Goal: Task Accomplishment & Management: Complete application form

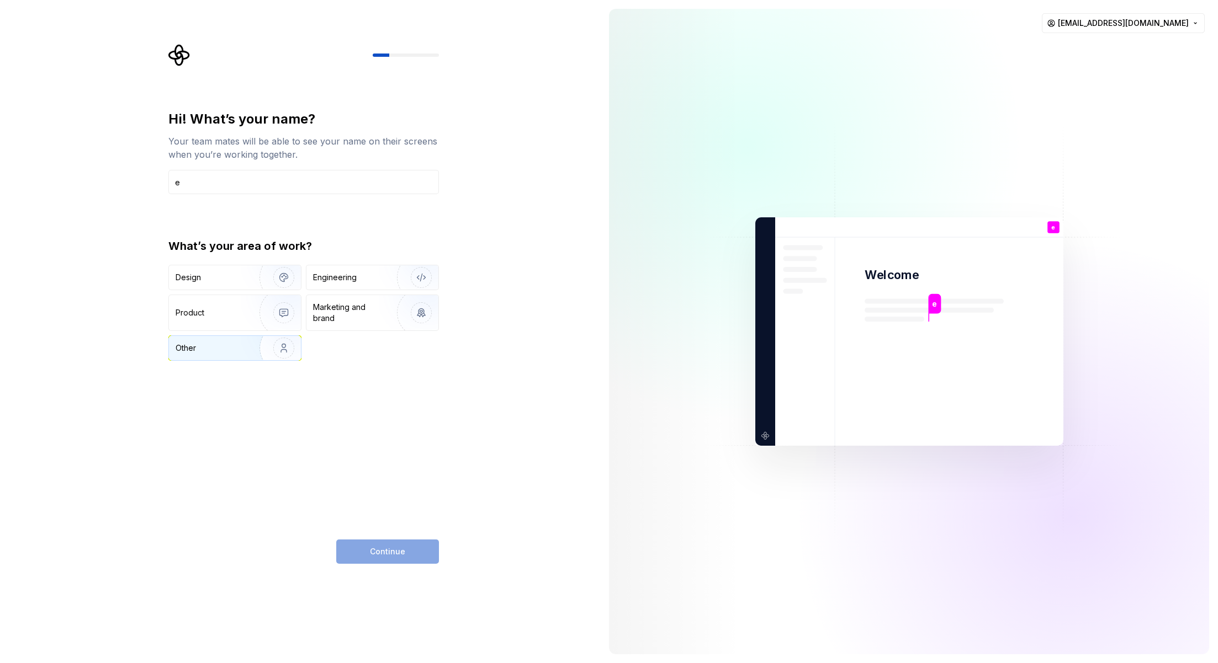
type input "e"
click at [226, 349] on div "Other" at bounding box center [208, 348] width 65 height 11
click at [403, 548] on button "Continue" at bounding box center [387, 552] width 103 height 24
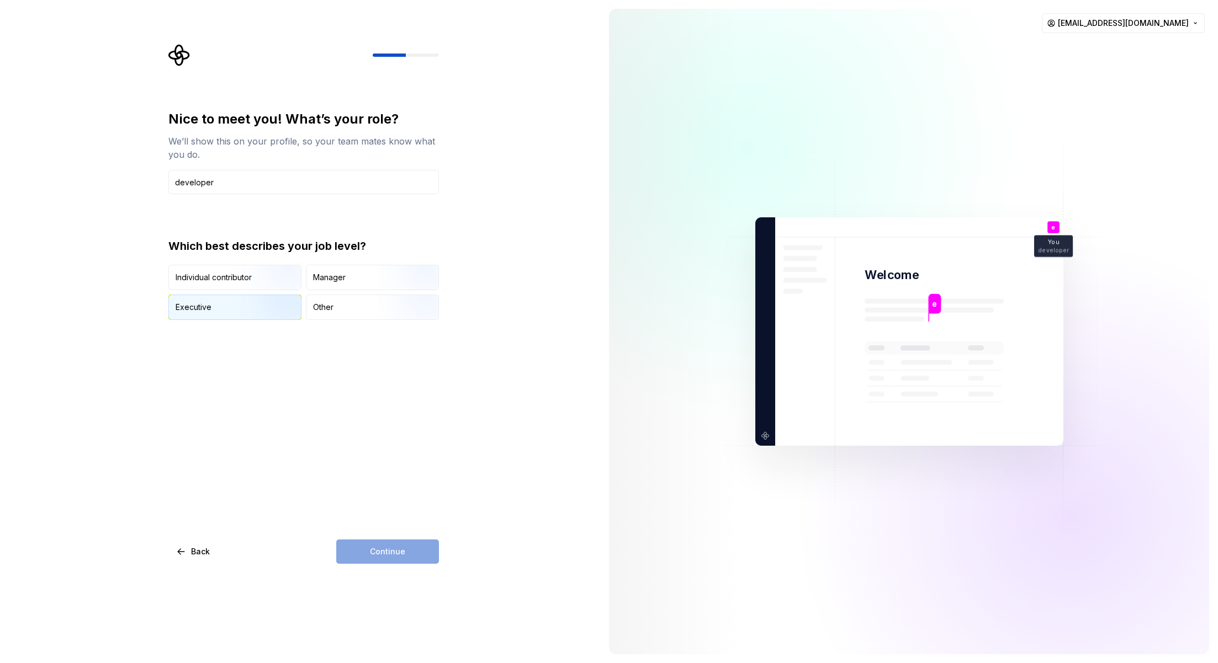
type input "developer"
click at [238, 309] on div "Executive" at bounding box center [235, 307] width 132 height 24
click at [405, 557] on button "Continue" at bounding box center [387, 552] width 103 height 24
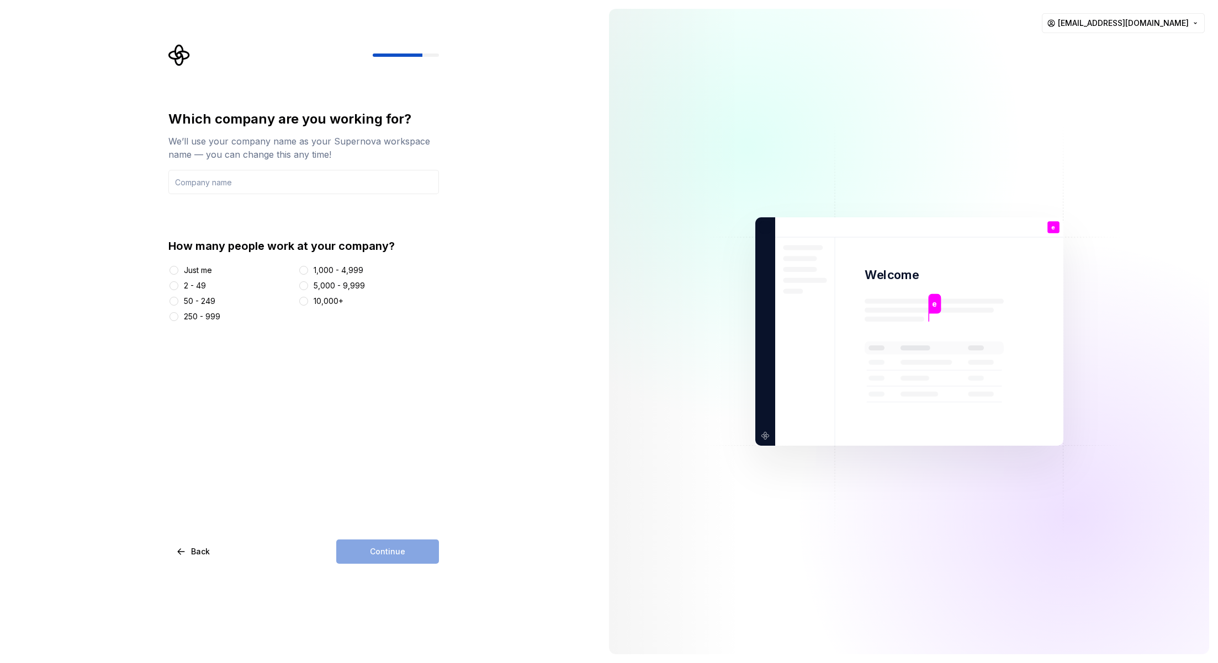
click at [192, 273] on div "Just me" at bounding box center [198, 270] width 28 height 11
click at [178, 273] on button "Just me" at bounding box center [173, 270] width 9 height 9
click at [396, 523] on div "Which company are you working for? We’ll use your company name as your Supernov…" at bounding box center [303, 337] width 270 height 454
click at [401, 549] on div "Continue" at bounding box center [387, 552] width 103 height 24
click at [185, 274] on div "Just me" at bounding box center [198, 270] width 28 height 11
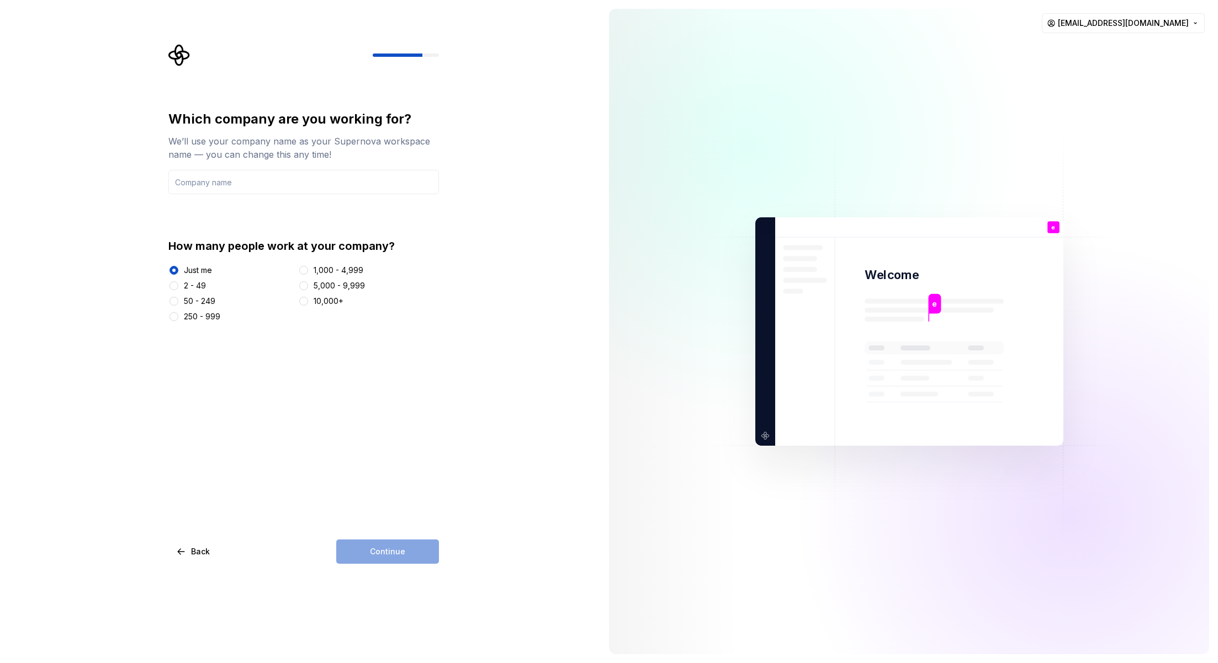
click at [178, 274] on button "Just me" at bounding box center [173, 270] width 9 height 9
click at [185, 282] on div "2 - 49" at bounding box center [195, 285] width 22 height 11
click at [178, 282] on button "2 - 49" at bounding box center [173, 285] width 9 height 9
click at [395, 545] on div "Continue" at bounding box center [387, 552] width 103 height 24
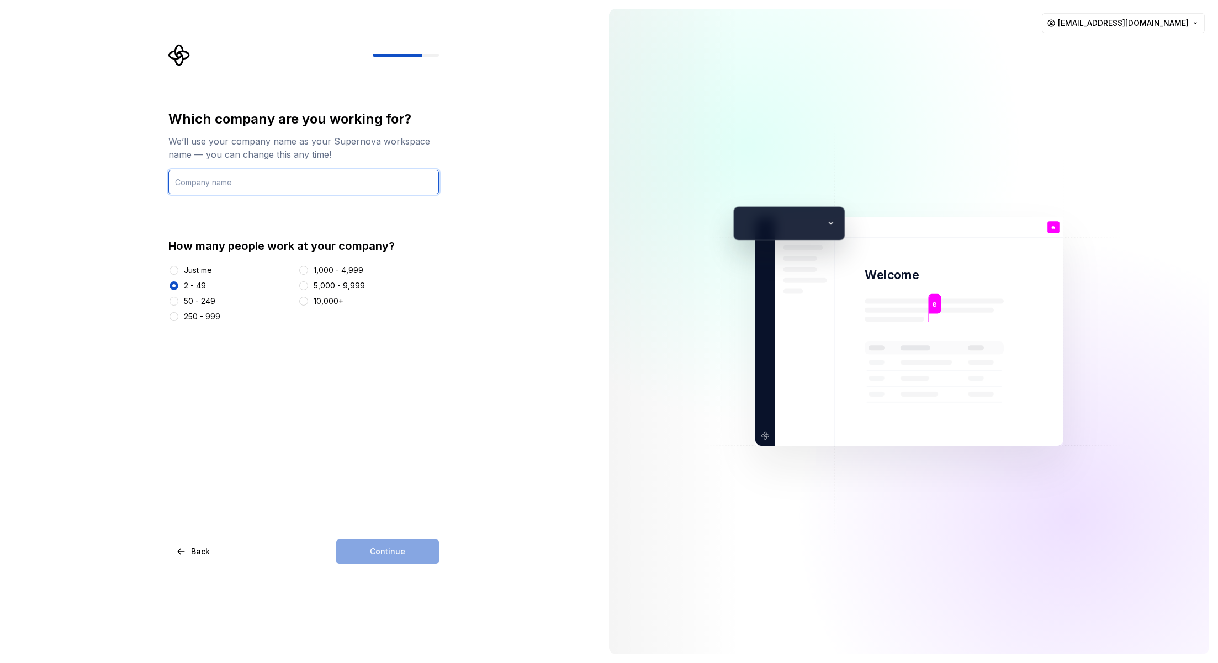
click at [265, 184] on input "text" at bounding box center [303, 182] width 270 height 24
type input "wwwerewr"
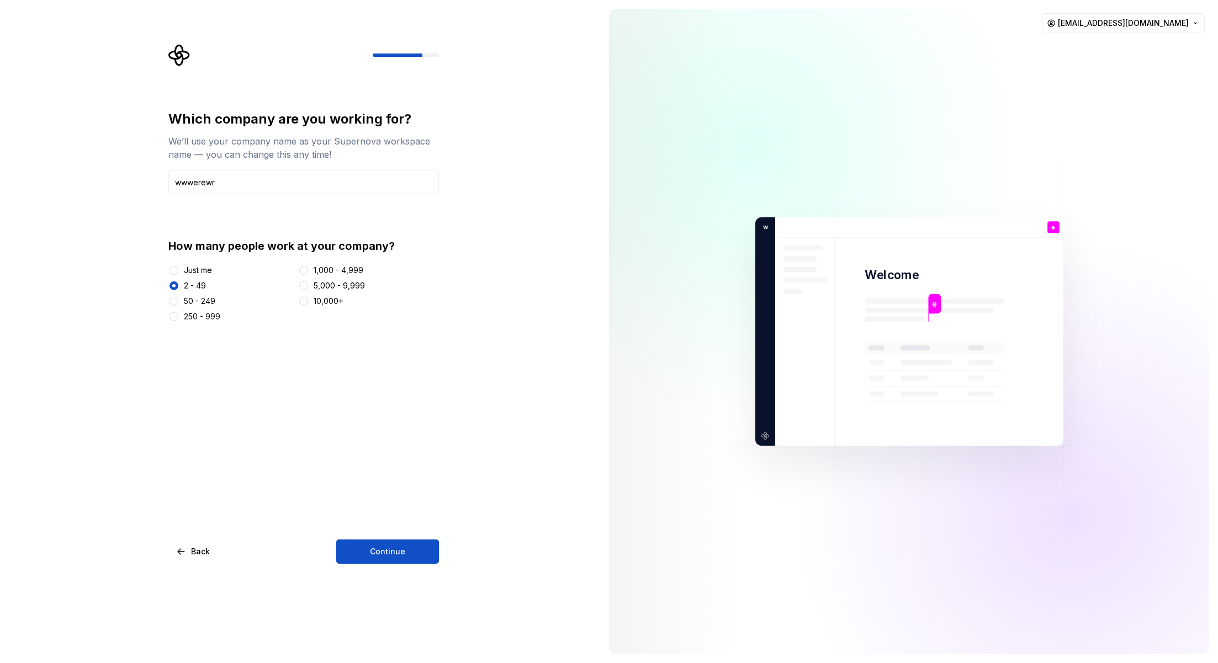
click at [405, 554] on button "Continue" at bounding box center [387, 552] width 103 height 24
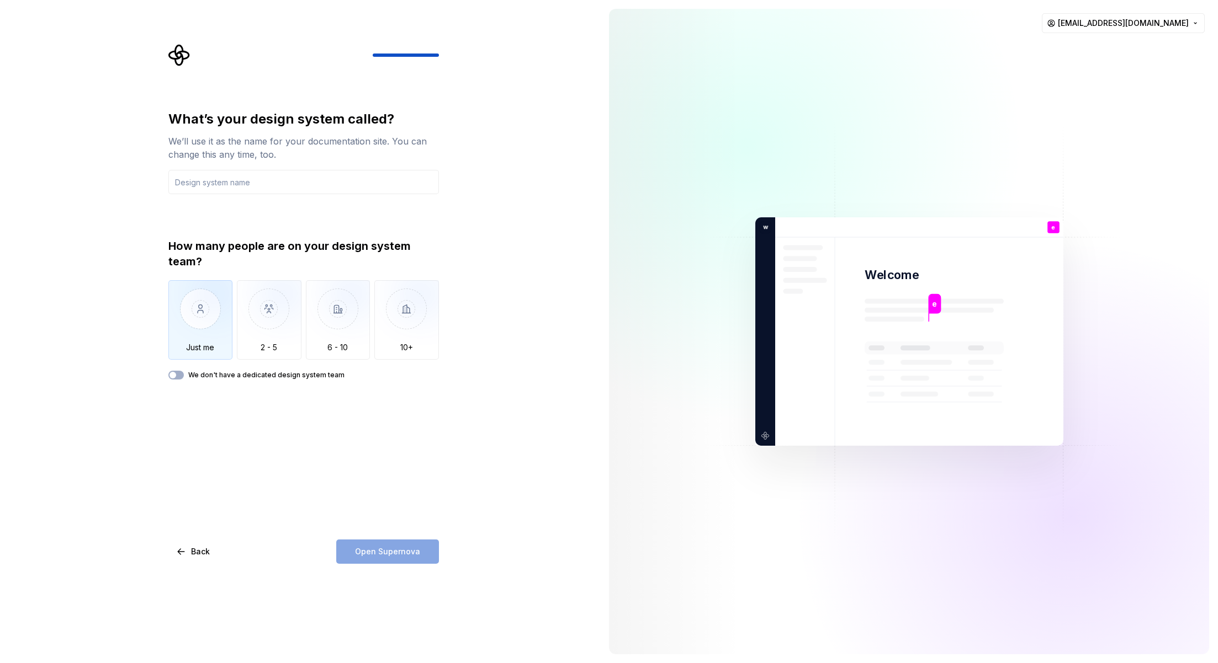
click at [219, 316] on img "button" at bounding box center [200, 317] width 65 height 74
click at [232, 183] on input "text" at bounding box center [303, 182] width 270 height 24
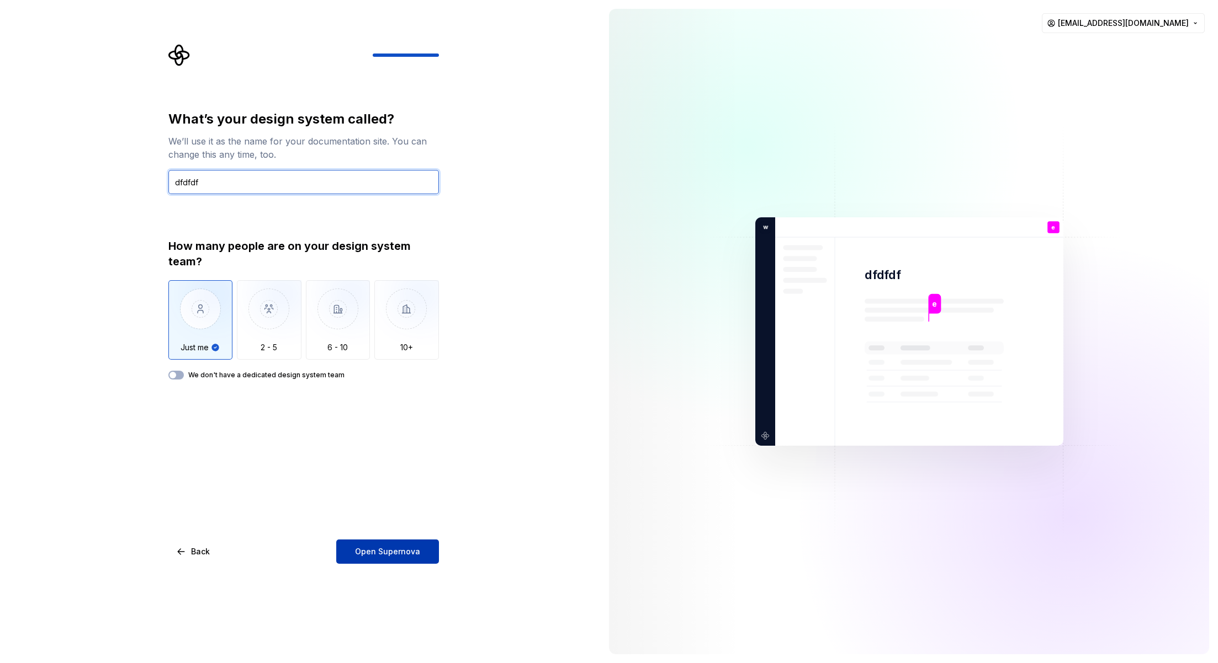
type input "dfdfdf"
click at [415, 549] on span "Open Supernova" at bounding box center [387, 551] width 65 height 11
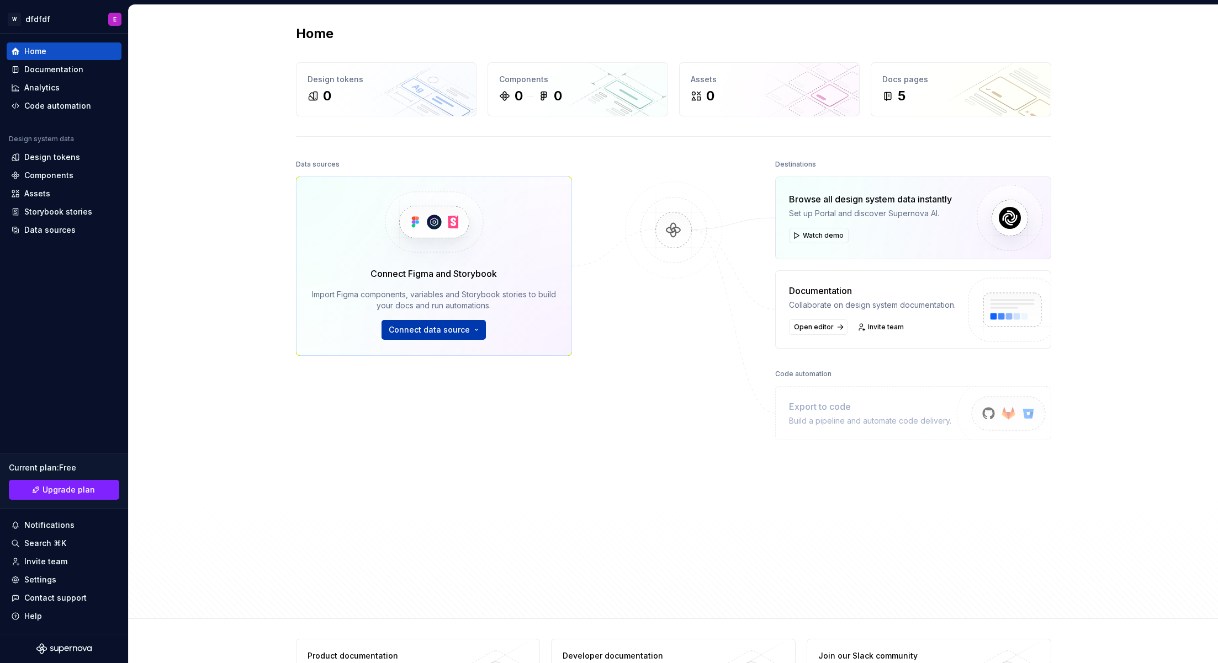
click at [464, 328] on span "Connect data source" at bounding box center [429, 330] width 81 height 11
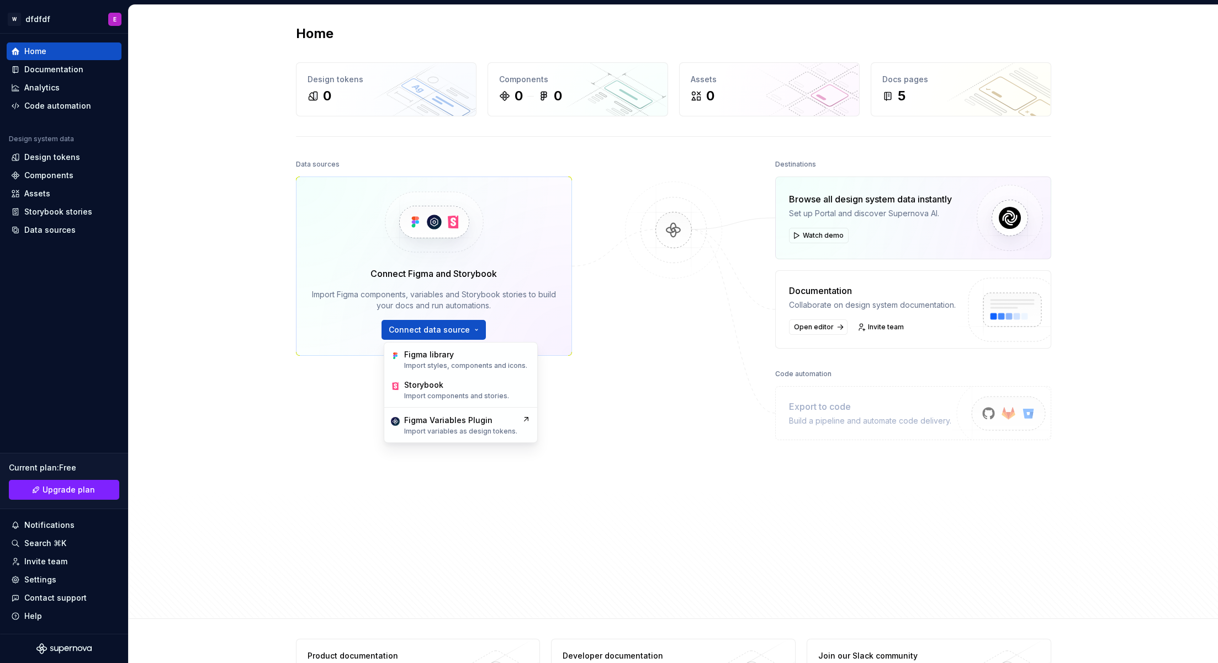
click at [613, 362] on div "Data sources Connect Figma and Storybook Import Figma components, variables and…" at bounding box center [673, 378] width 755 height 442
click at [41, 50] on div "Home" at bounding box center [35, 51] width 22 height 11
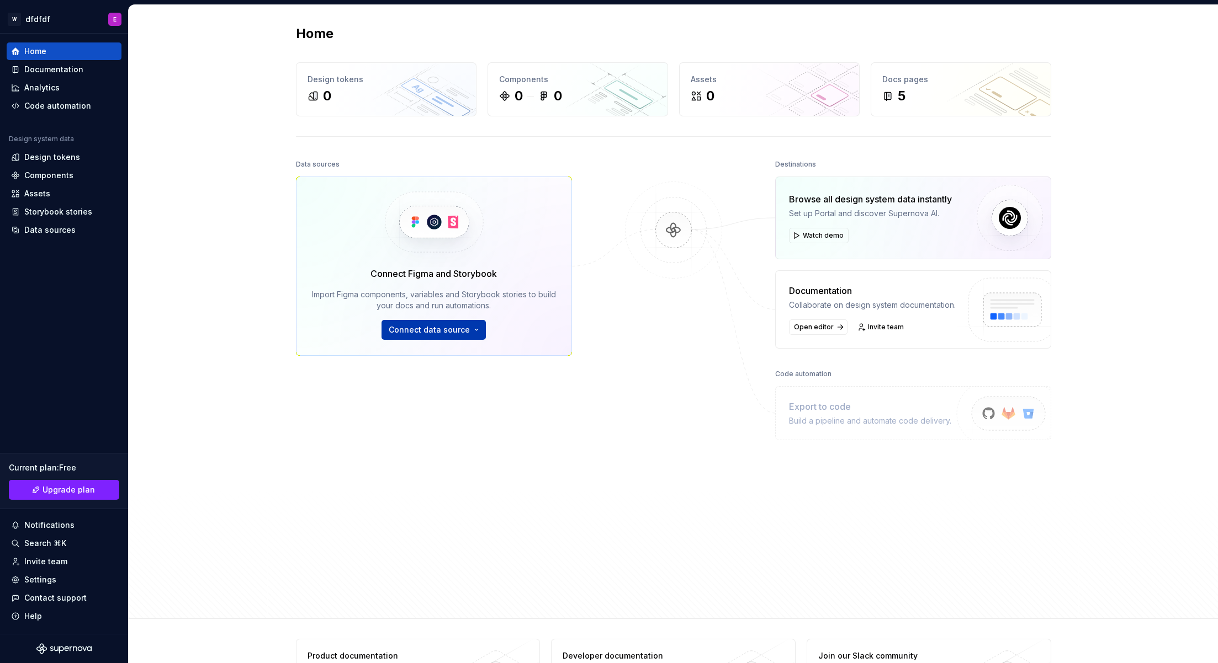
click at [478, 328] on button "Connect data source" at bounding box center [433, 330] width 104 height 20
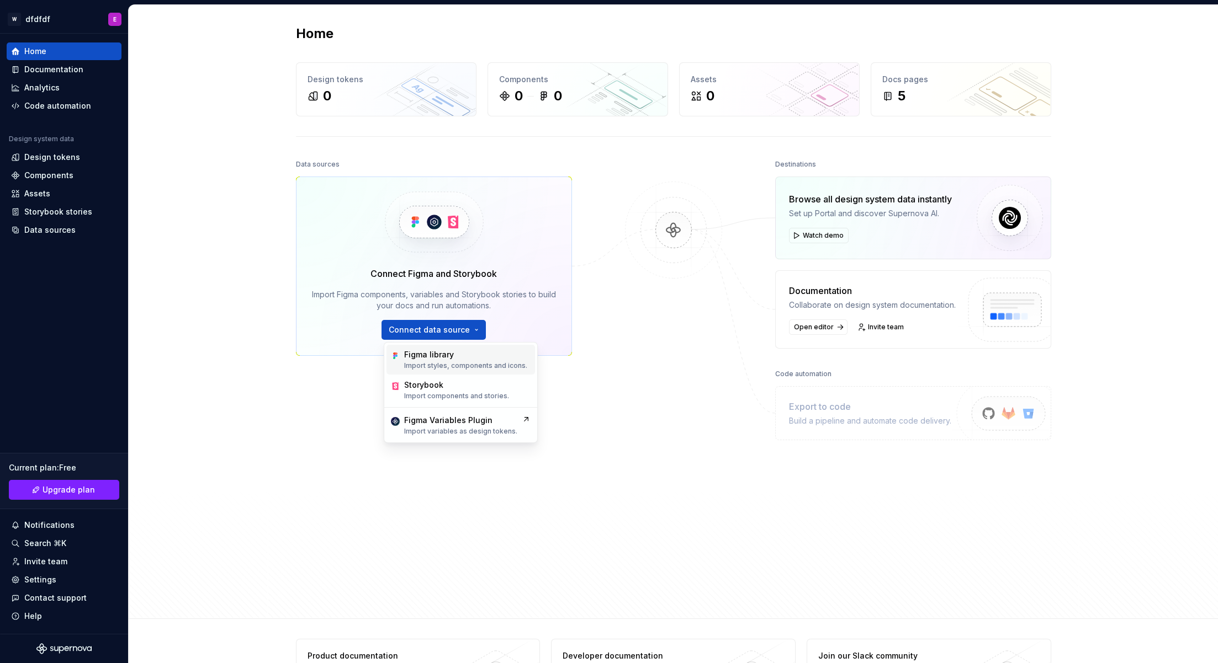
click at [440, 349] on div "Figma library" at bounding box center [429, 354] width 50 height 11
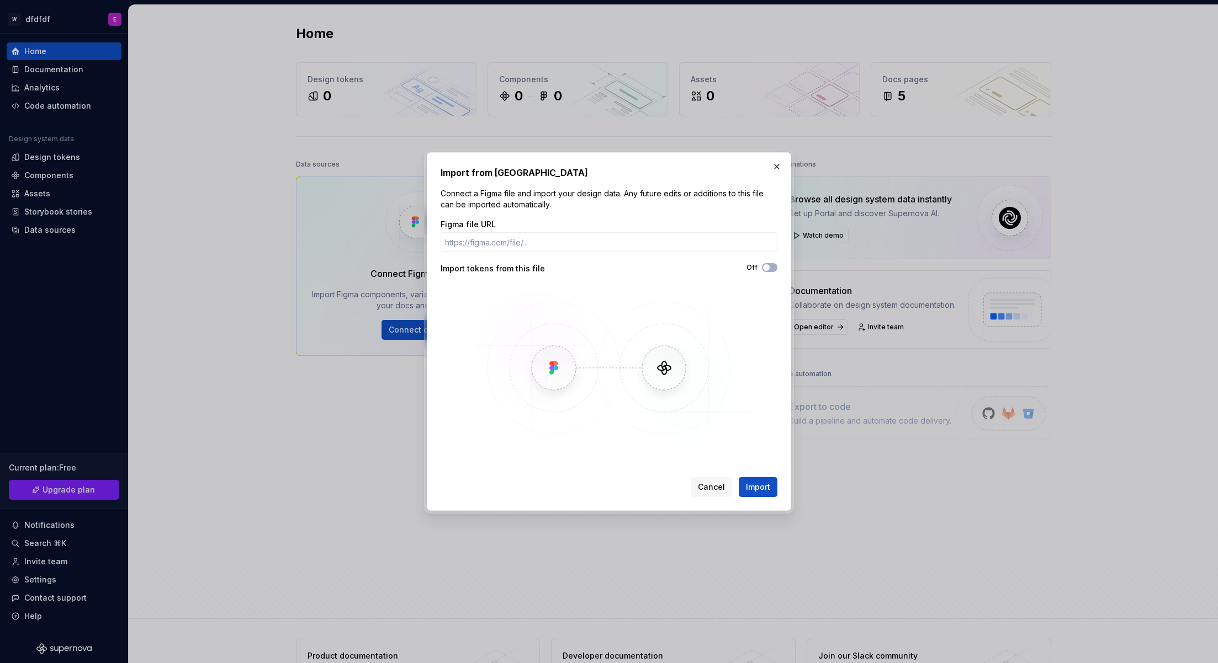
click at [707, 480] on button "Cancel" at bounding box center [711, 487] width 41 height 20
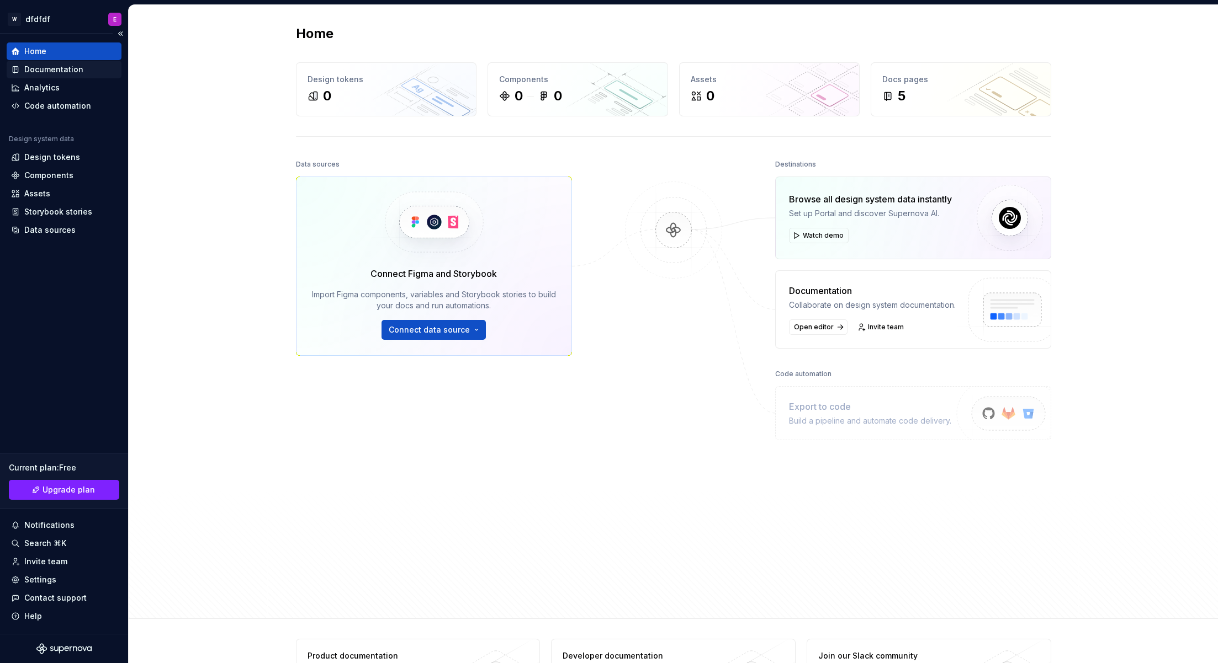
click at [57, 73] on div "Documentation" at bounding box center [53, 69] width 59 height 11
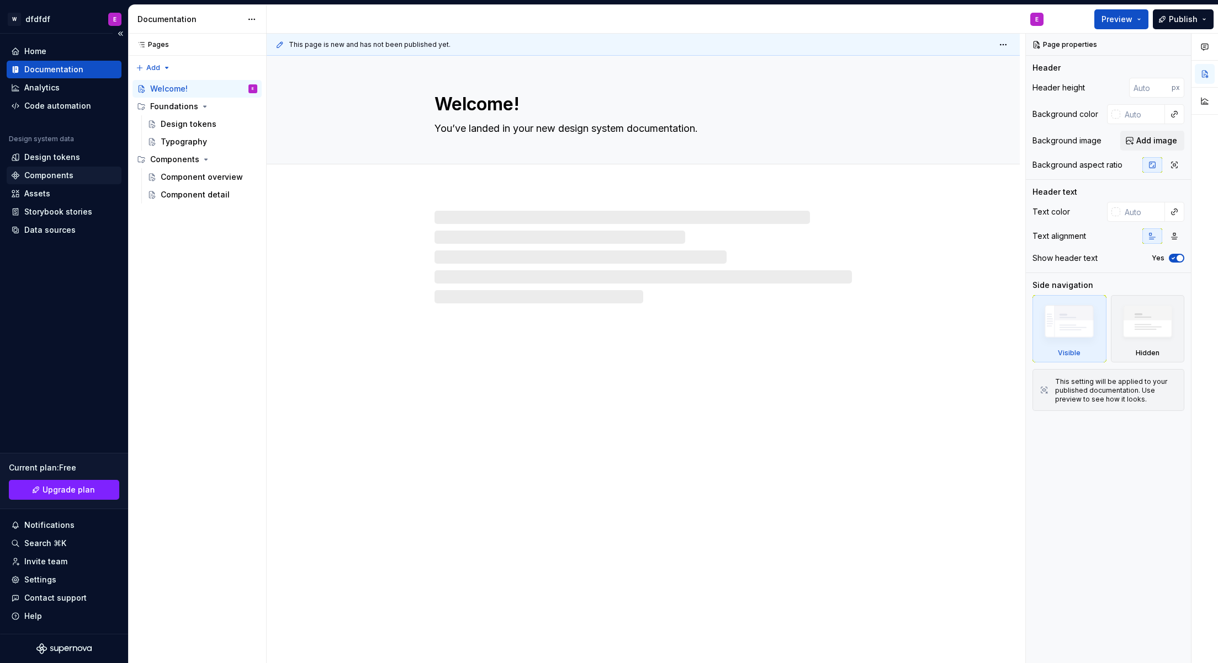
type textarea "*"
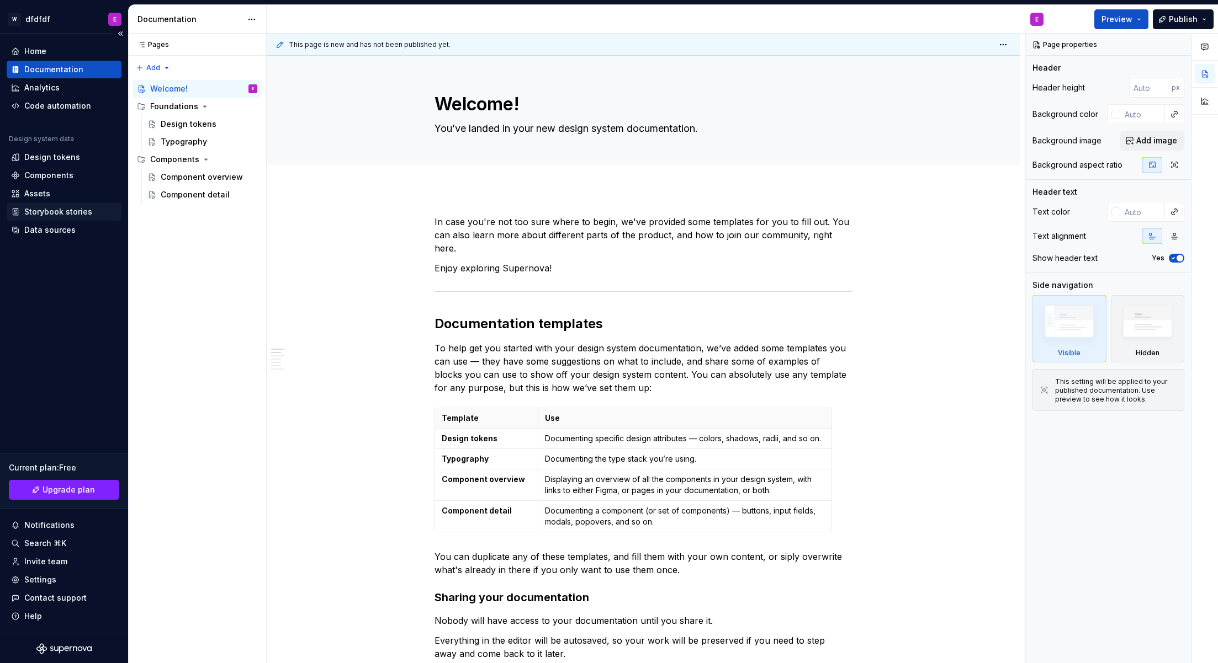
click at [62, 213] on div "Storybook stories" at bounding box center [58, 211] width 68 height 11
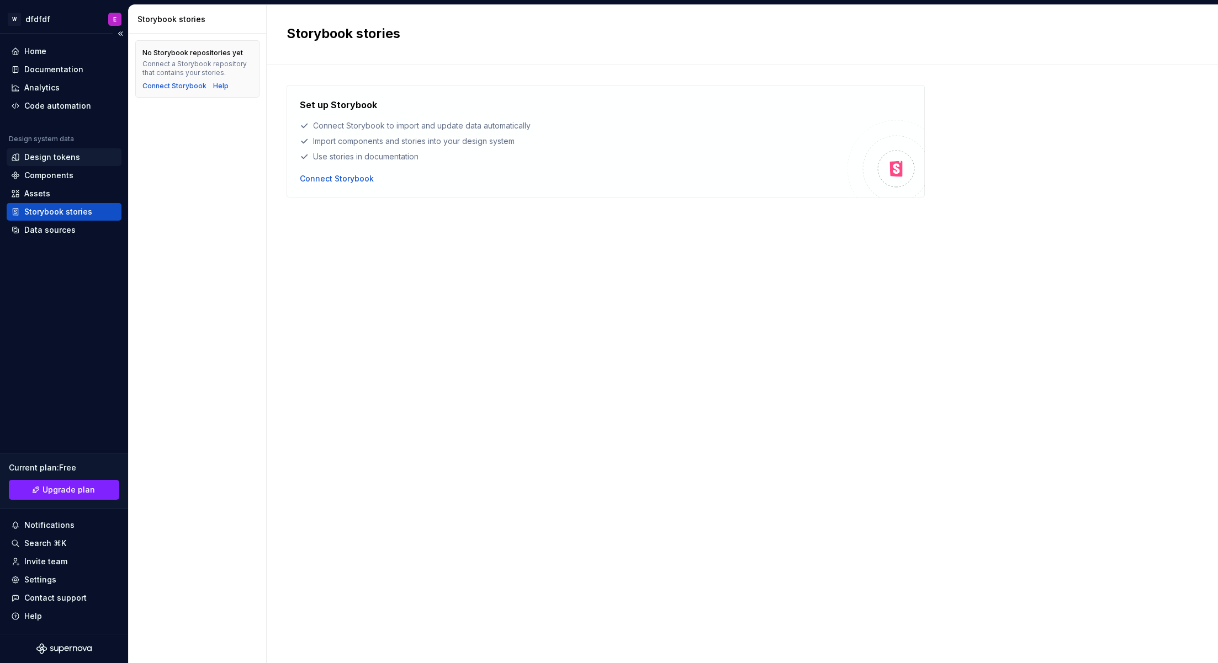
click at [54, 157] on div "Design tokens" at bounding box center [52, 157] width 56 height 11
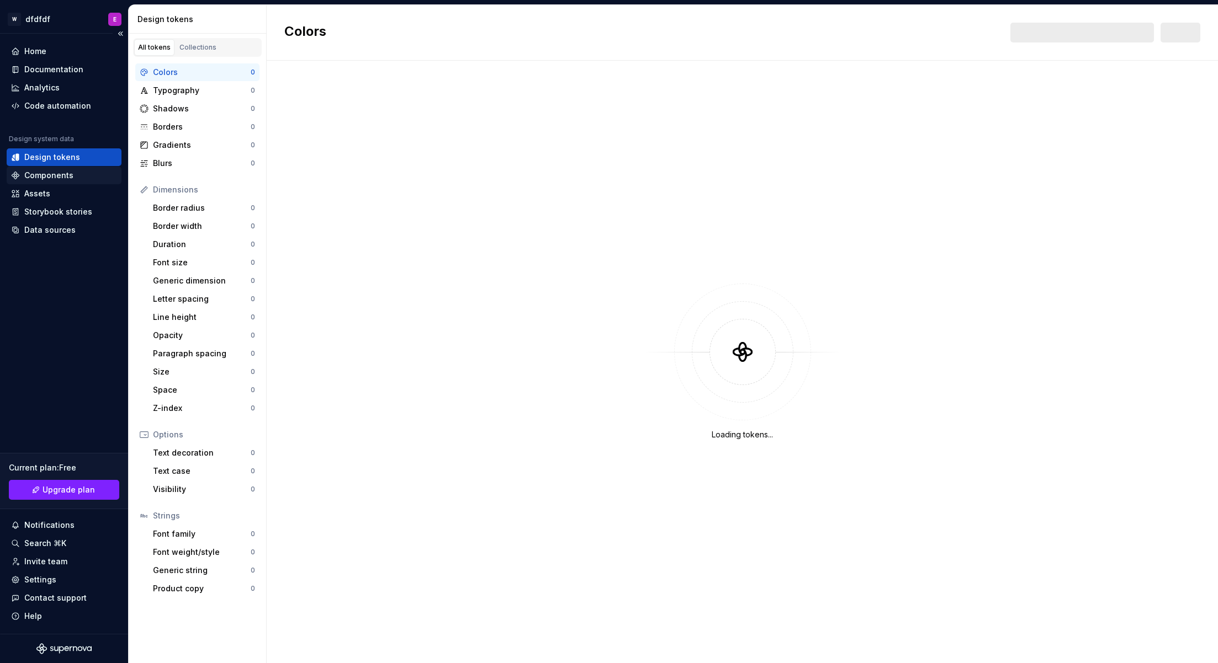
click at [53, 175] on div "Components" at bounding box center [48, 175] width 49 height 11
